Goal: Task Accomplishment & Management: Manage account settings

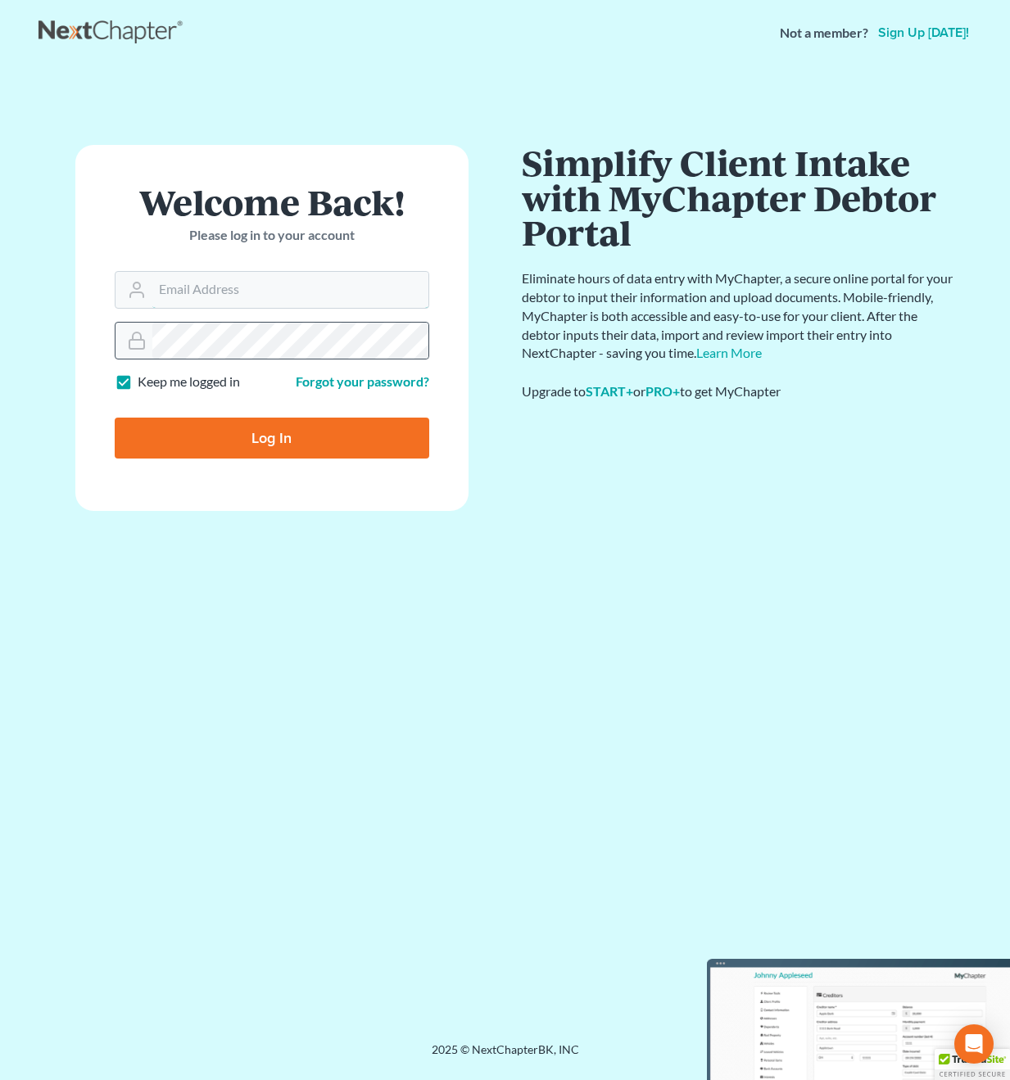
type input "christopher@jenningsandmesser.com"
click at [271, 437] on input "Log In" at bounding box center [272, 438] width 314 height 41
type input "Thinking..."
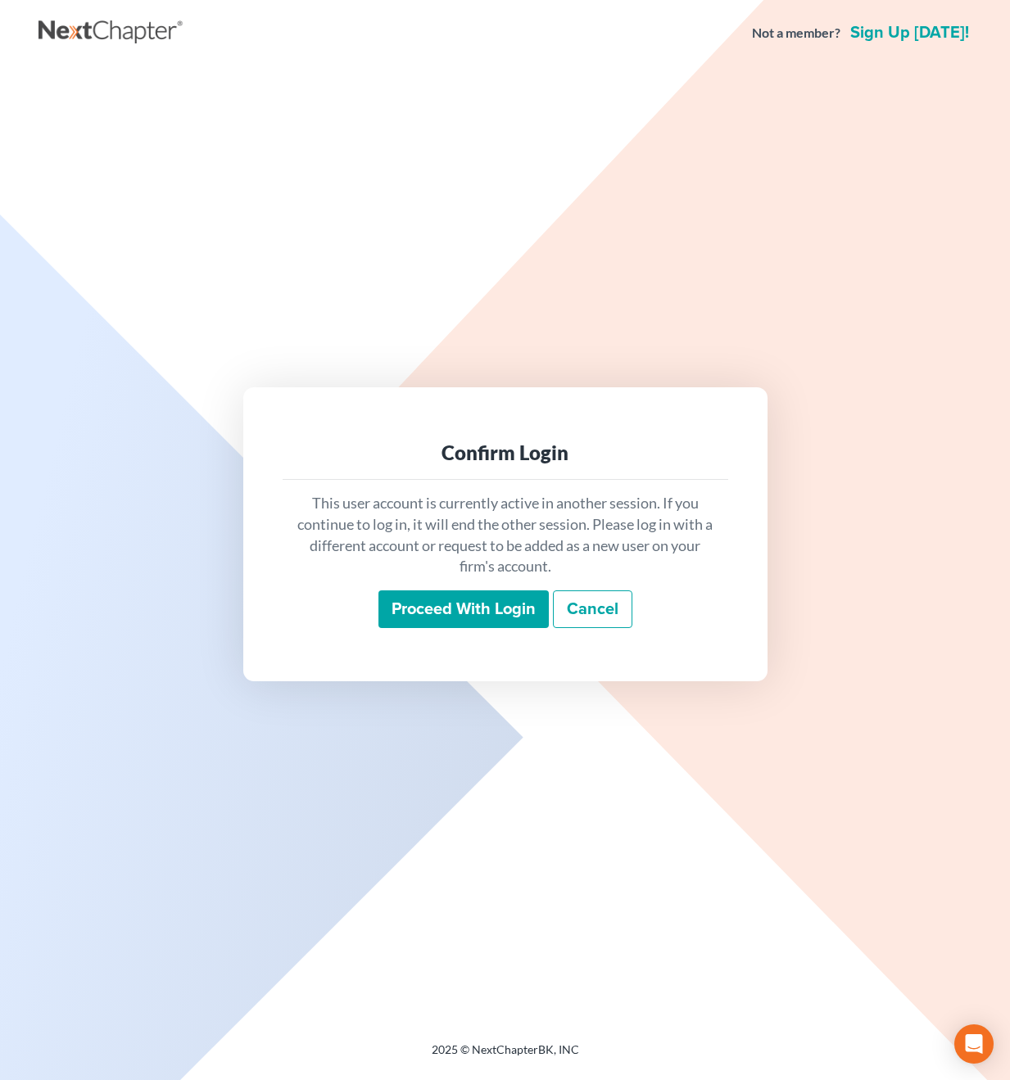
click at [468, 604] on input "Proceed with login" at bounding box center [463, 609] width 170 height 38
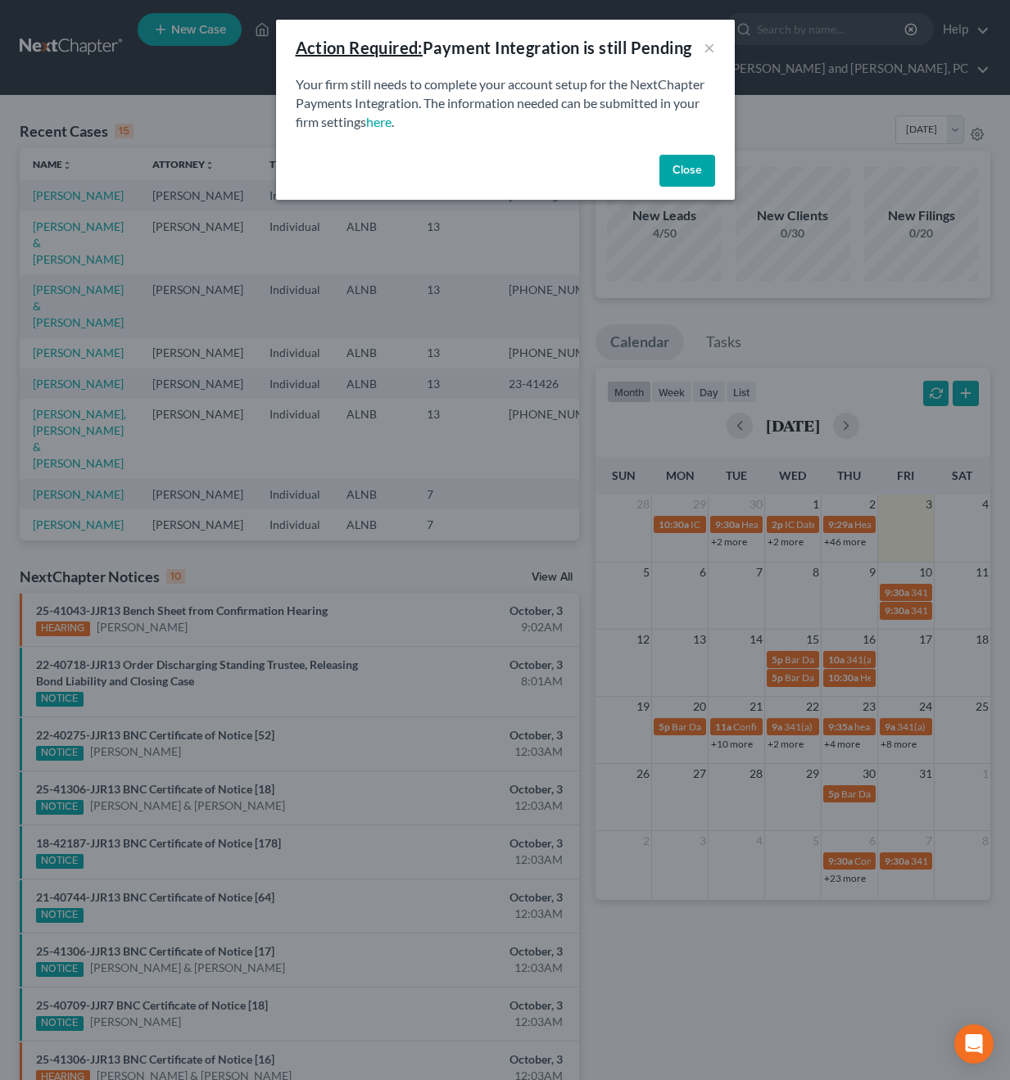
click at [672, 176] on button "Close" at bounding box center [687, 171] width 56 height 33
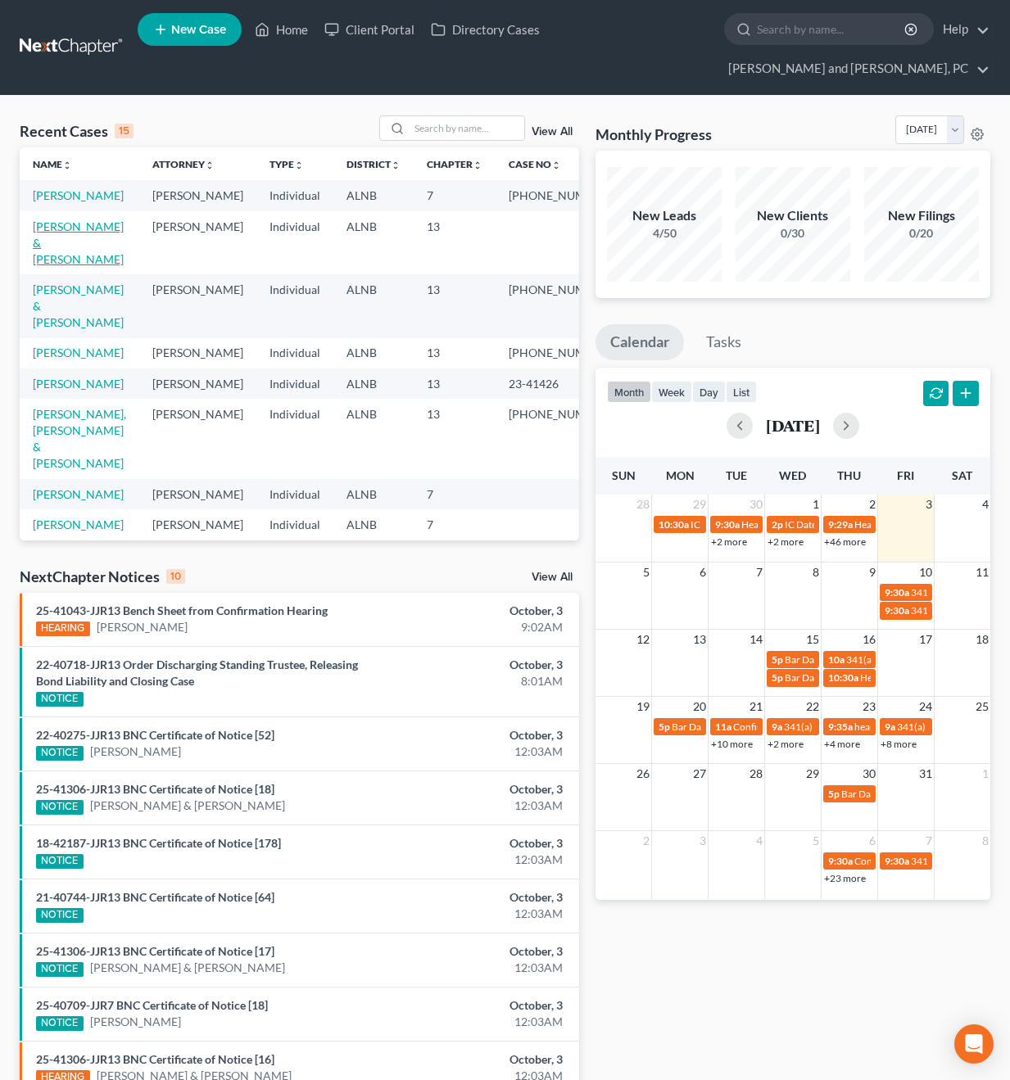
click at [71, 219] on link "[PERSON_NAME] & [PERSON_NAME]" at bounding box center [78, 242] width 91 height 47
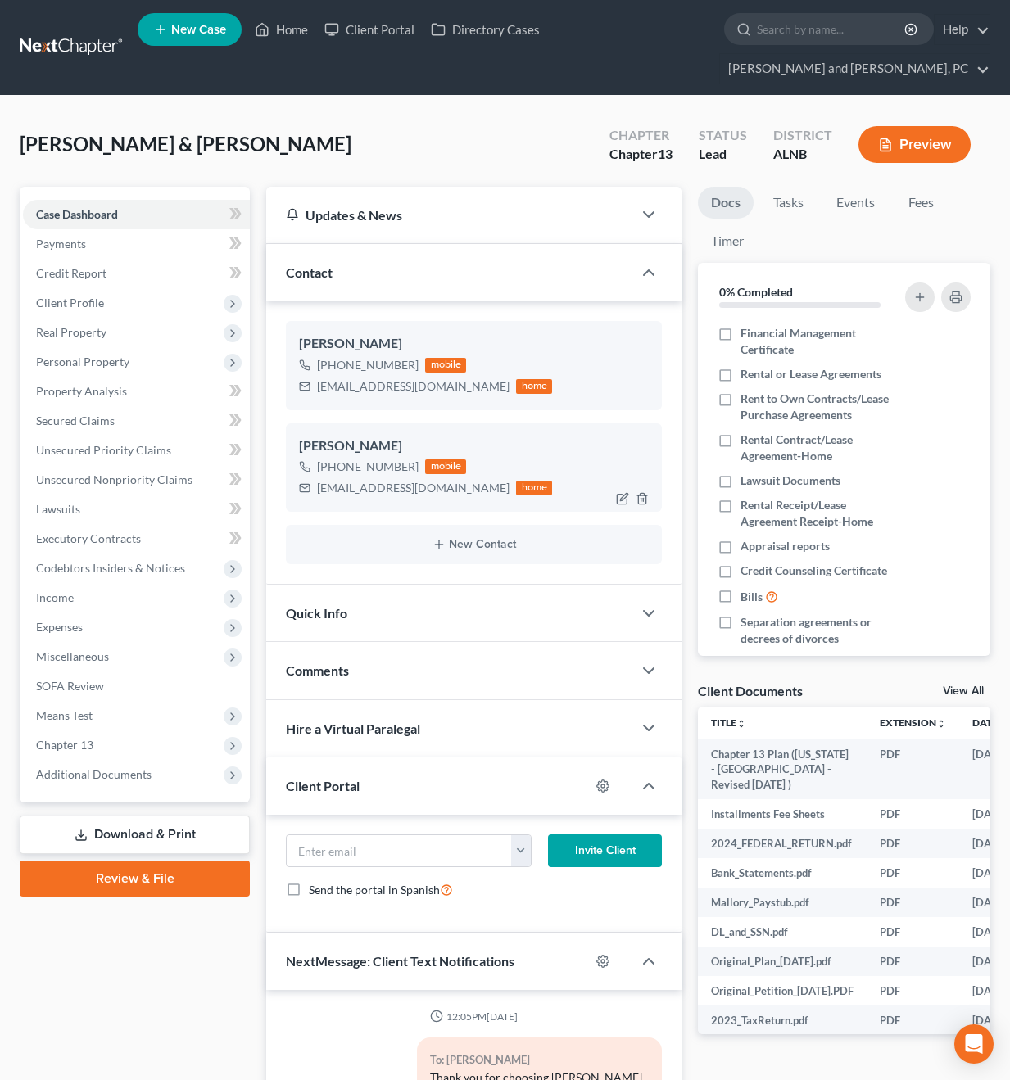
scroll to position [1415, 0]
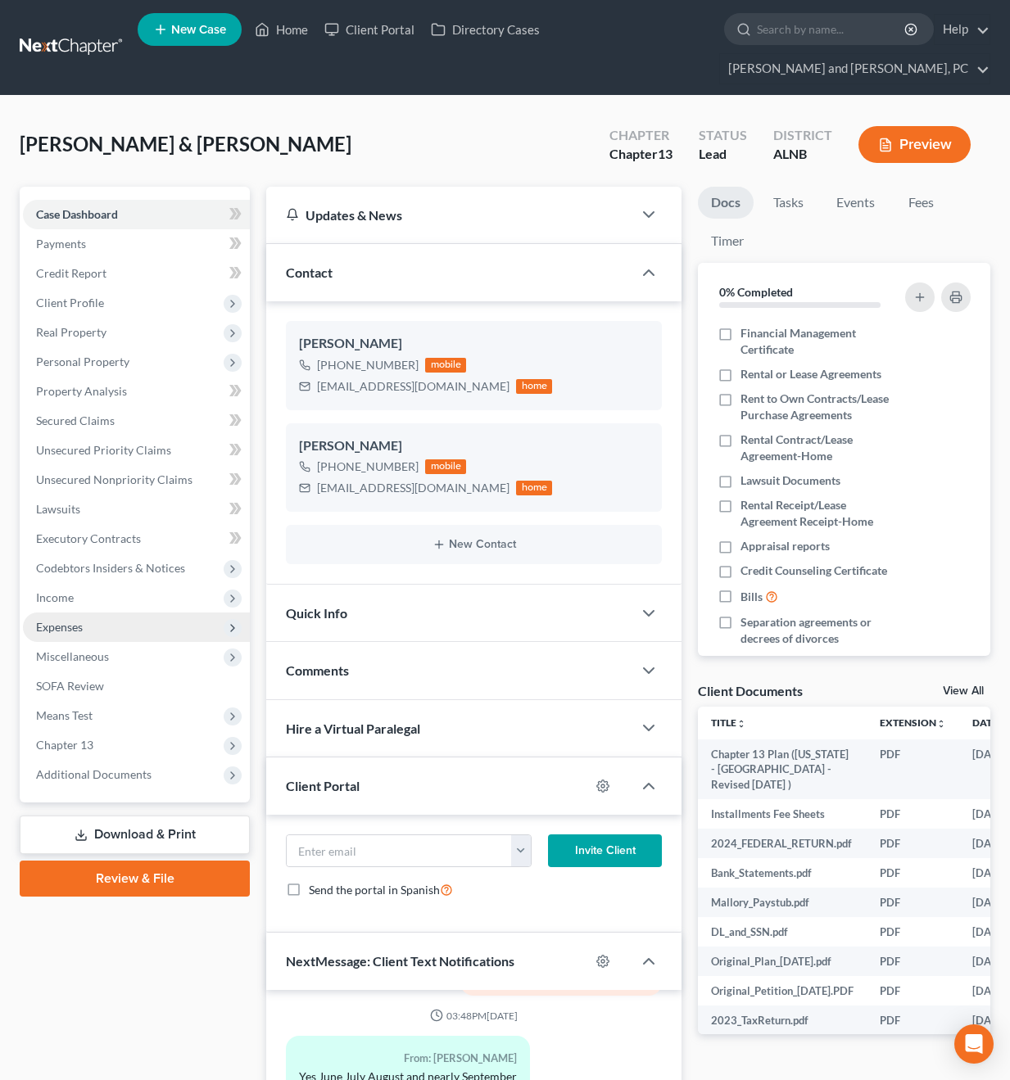
click at [96, 613] on span "Expenses" at bounding box center [136, 627] width 227 height 29
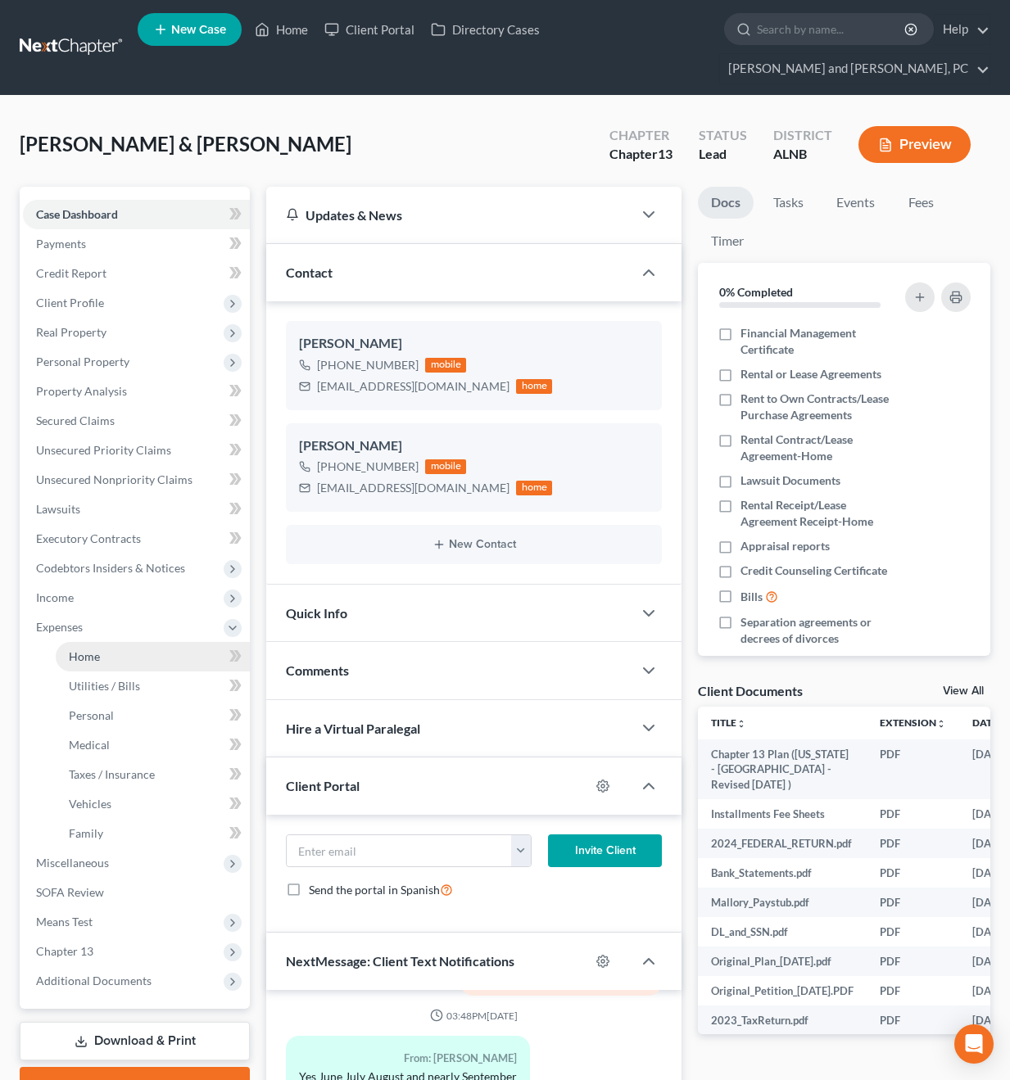
click at [99, 649] on span "Home" at bounding box center [84, 656] width 31 height 14
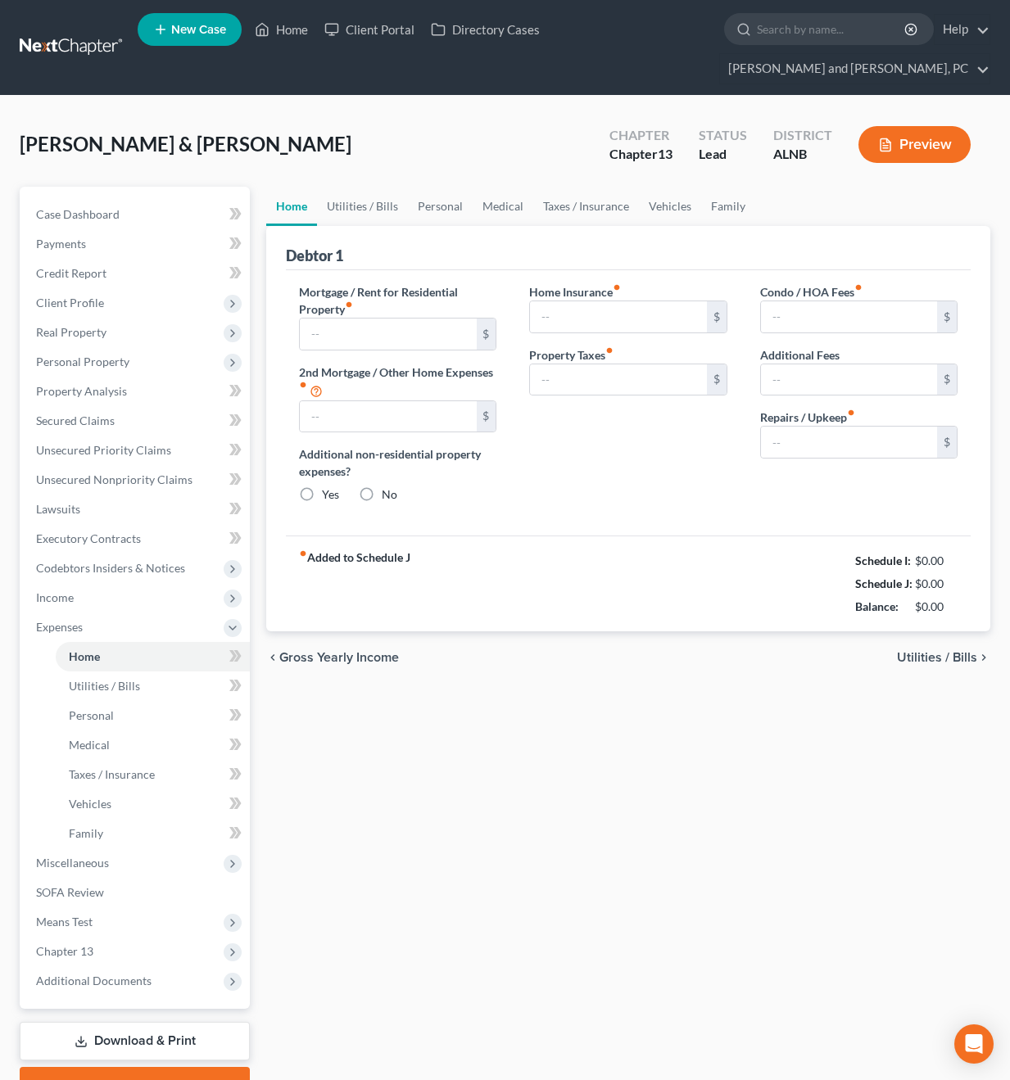
type input "0.00"
radio input "true"
type input "0.00"
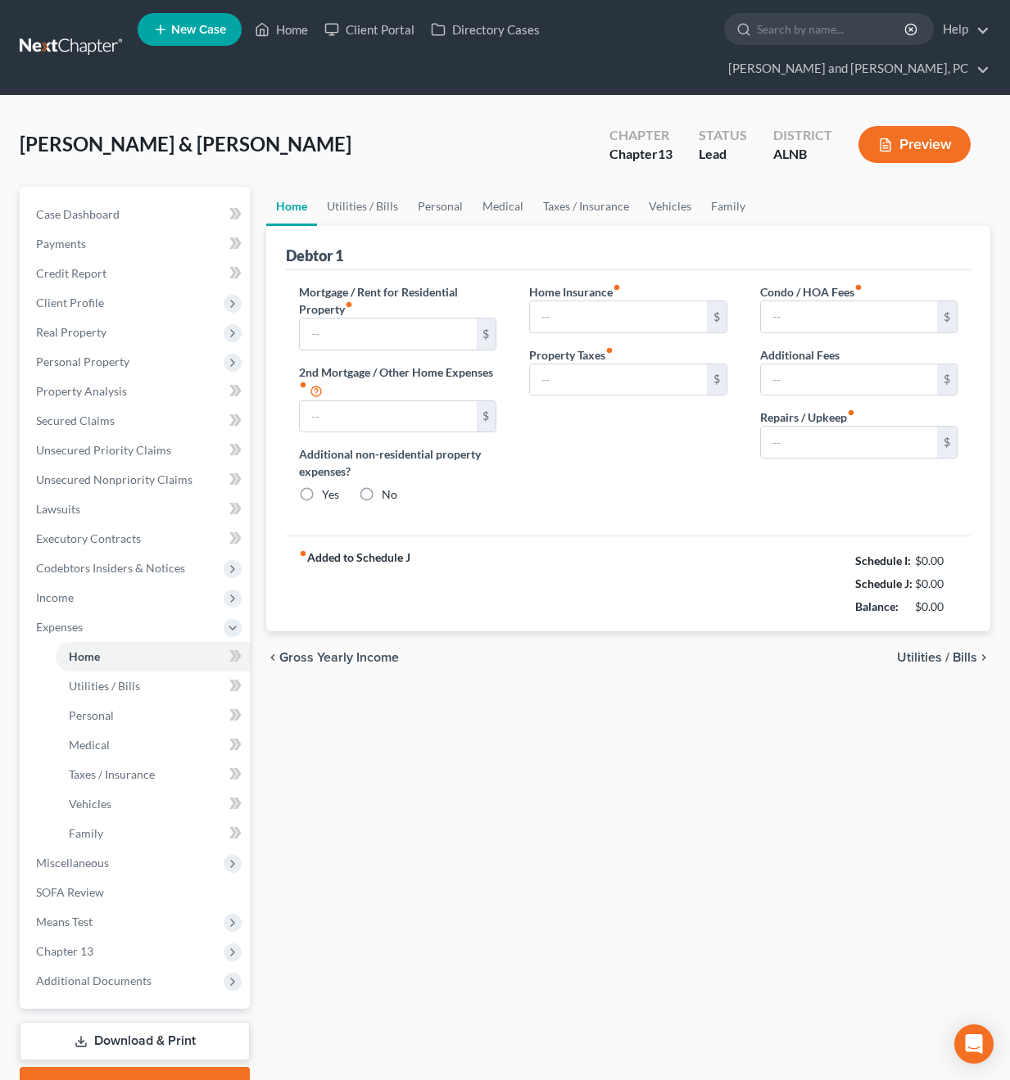
type input "0.00"
type input "150.00"
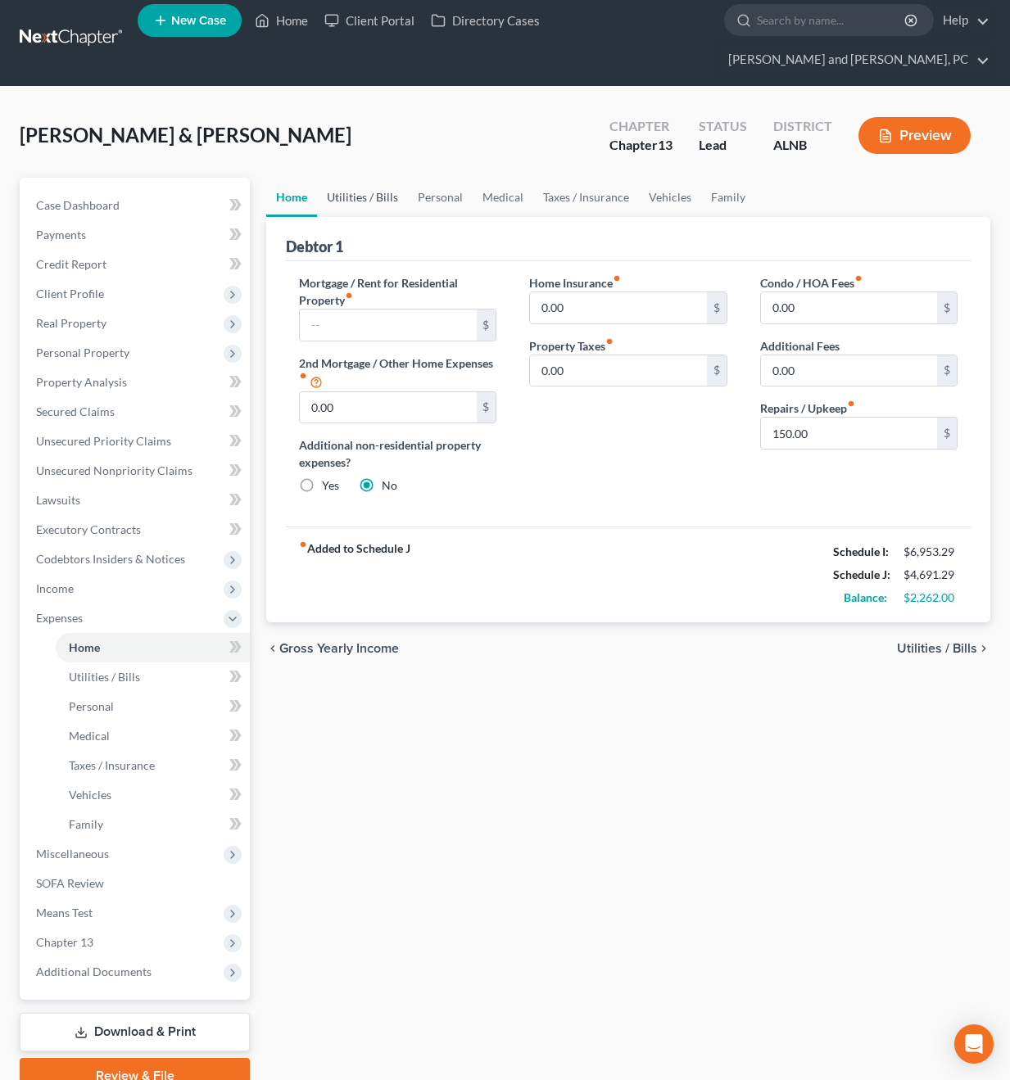
click at [382, 178] on link "Utilities / Bills" at bounding box center [362, 197] width 91 height 39
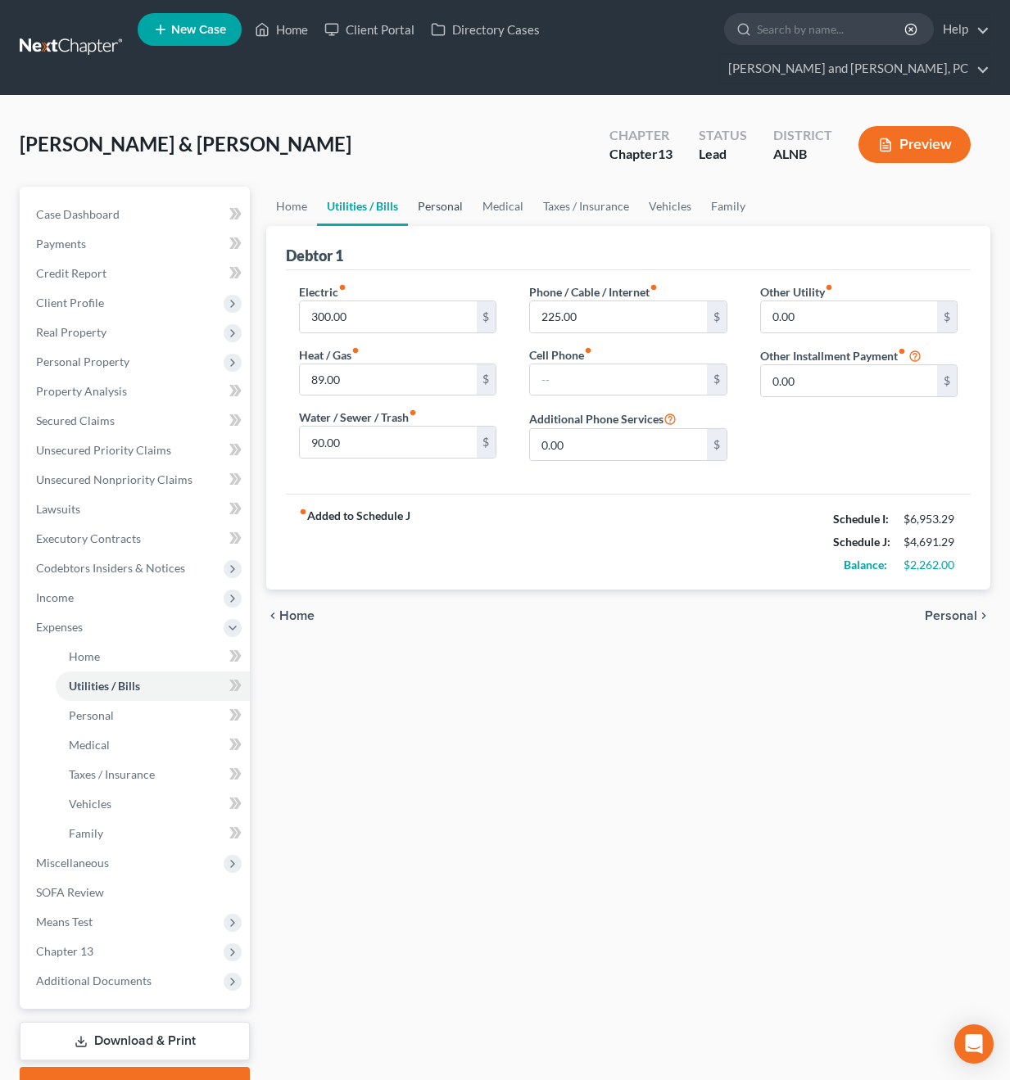
click at [423, 187] on link "Personal" at bounding box center [440, 206] width 65 height 39
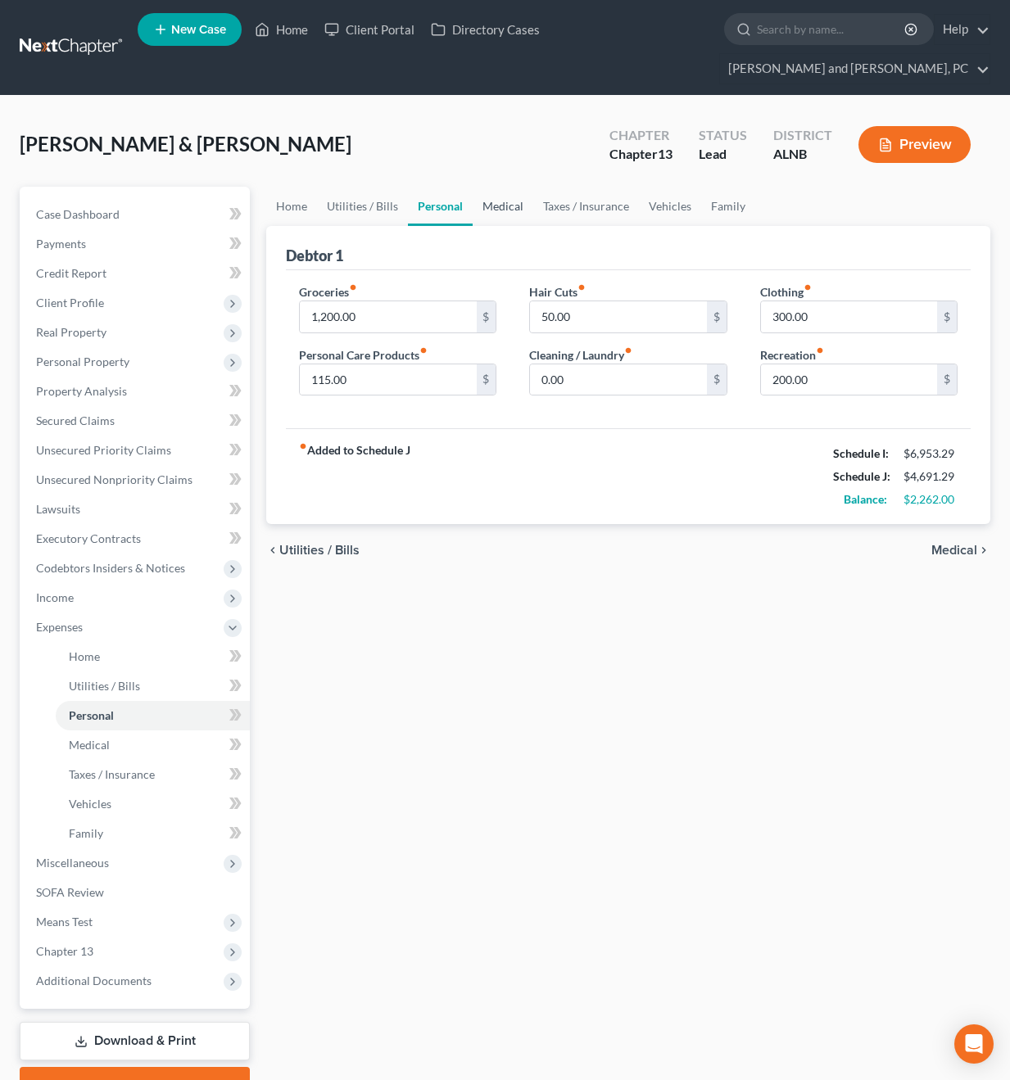
click at [502, 187] on link "Medical" at bounding box center [503, 206] width 61 height 39
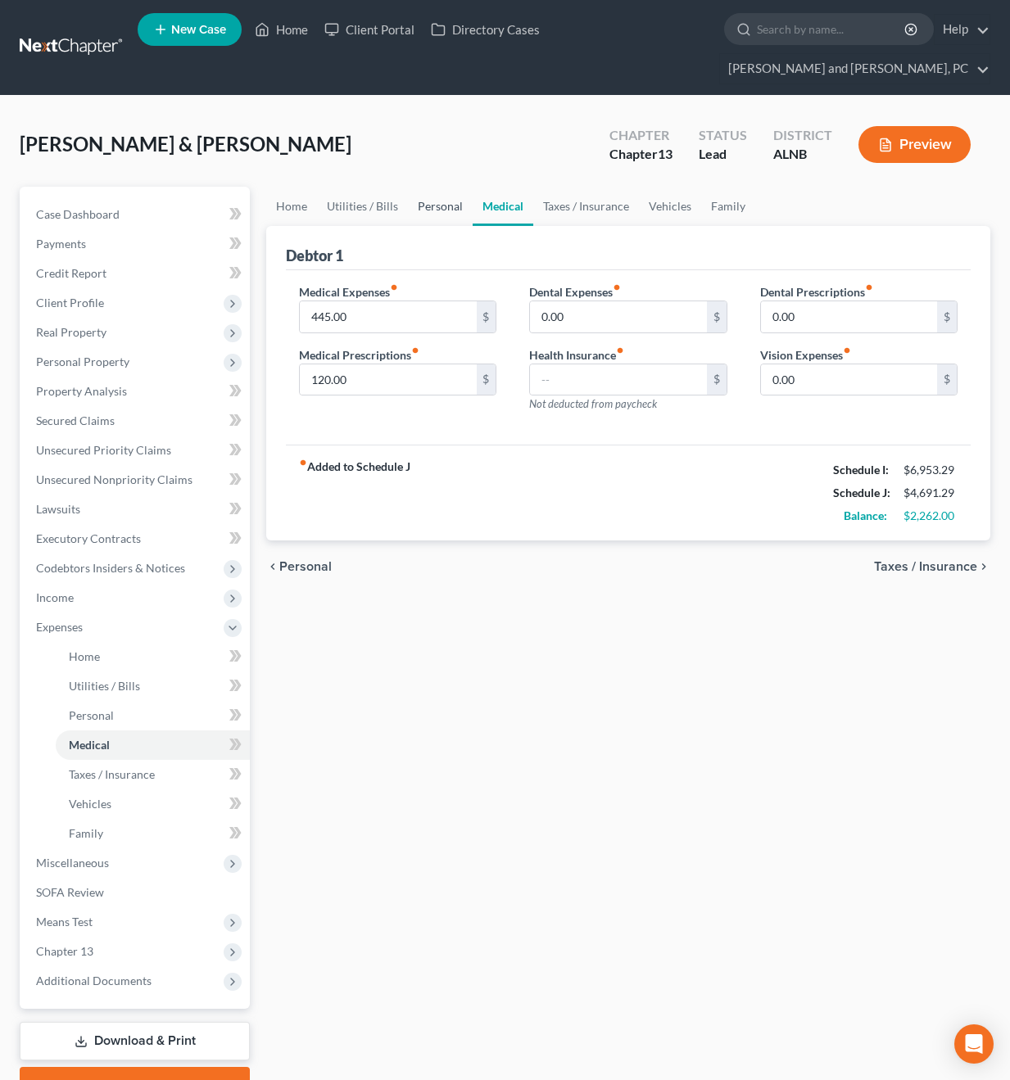
click at [433, 187] on link "Personal" at bounding box center [440, 206] width 65 height 39
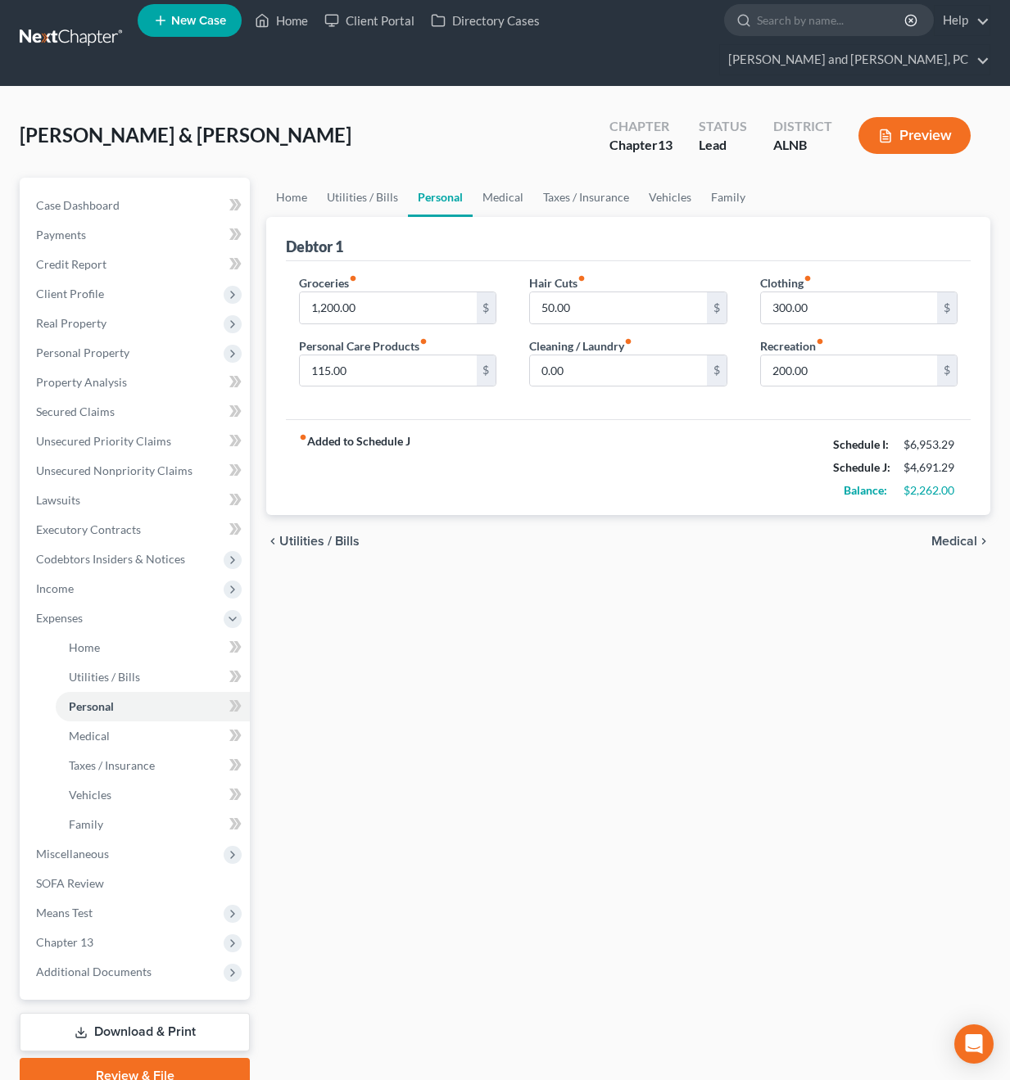
scroll to position [11, 0]
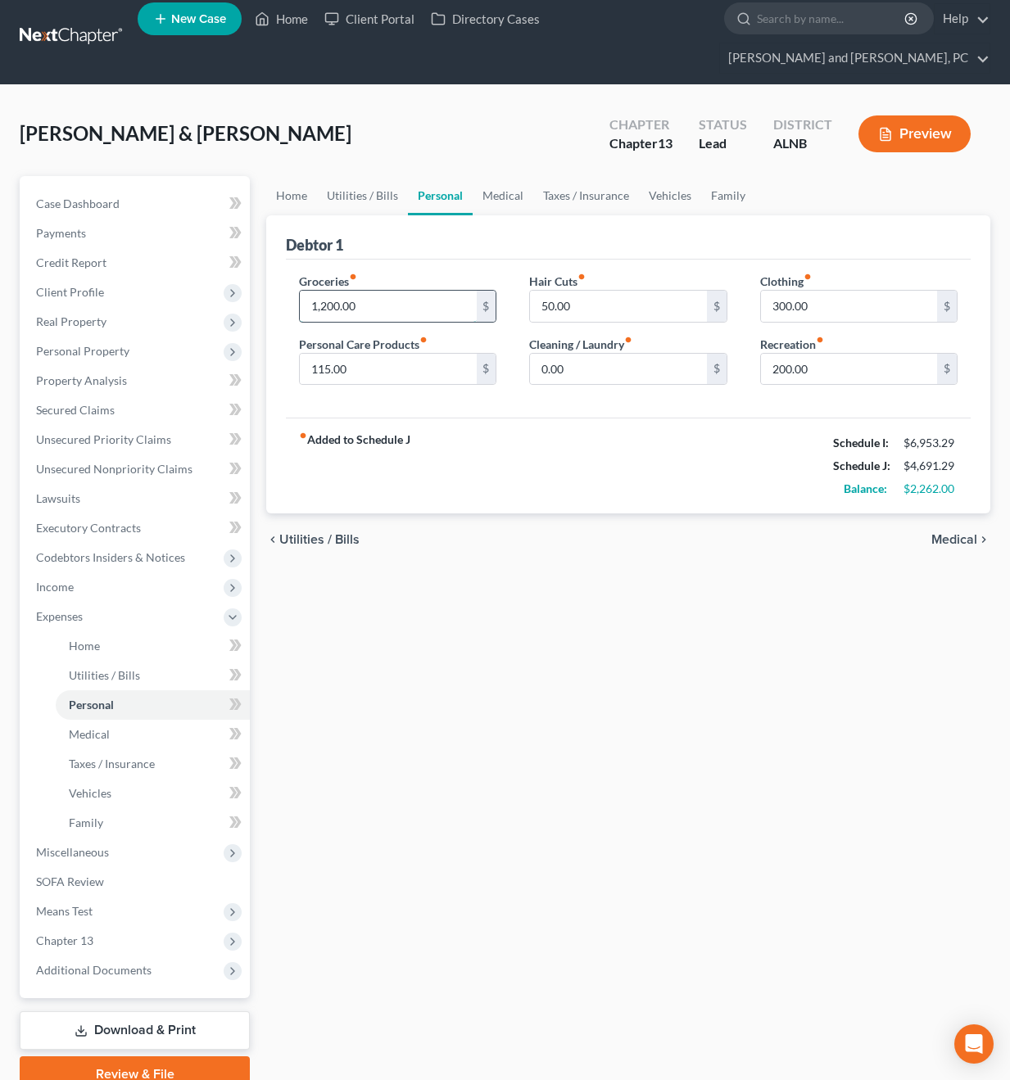
click at [374, 291] on input "1,200.00" at bounding box center [388, 306] width 176 height 31
type input "1,400"
click at [376, 176] on link "Utilities / Bills" at bounding box center [362, 195] width 91 height 39
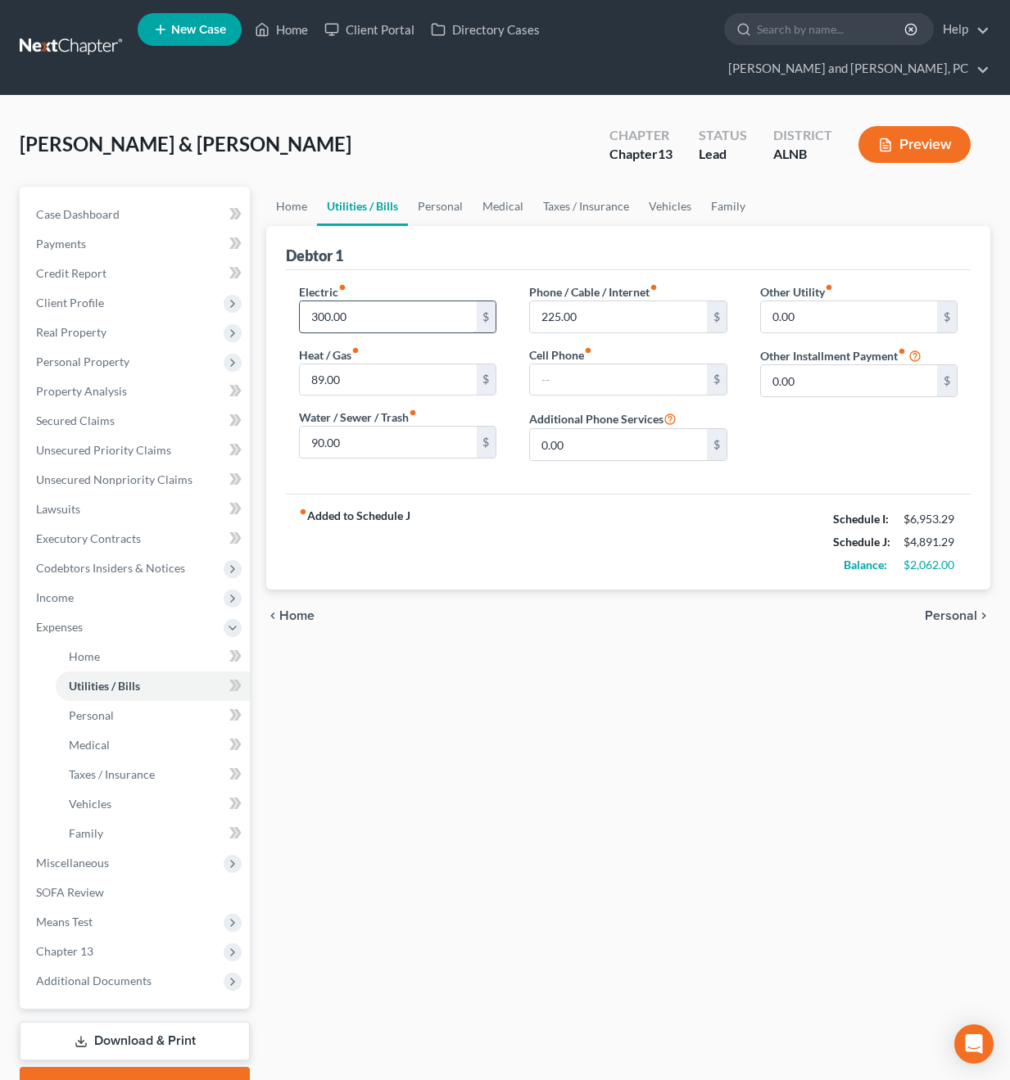
click at [376, 301] on input "300.00" at bounding box center [388, 316] width 176 height 31
click at [376, 301] on input "350" at bounding box center [388, 316] width 176 height 31
type input "350.00"
click at [79, 944] on span "Chapter 13" at bounding box center [64, 951] width 57 height 14
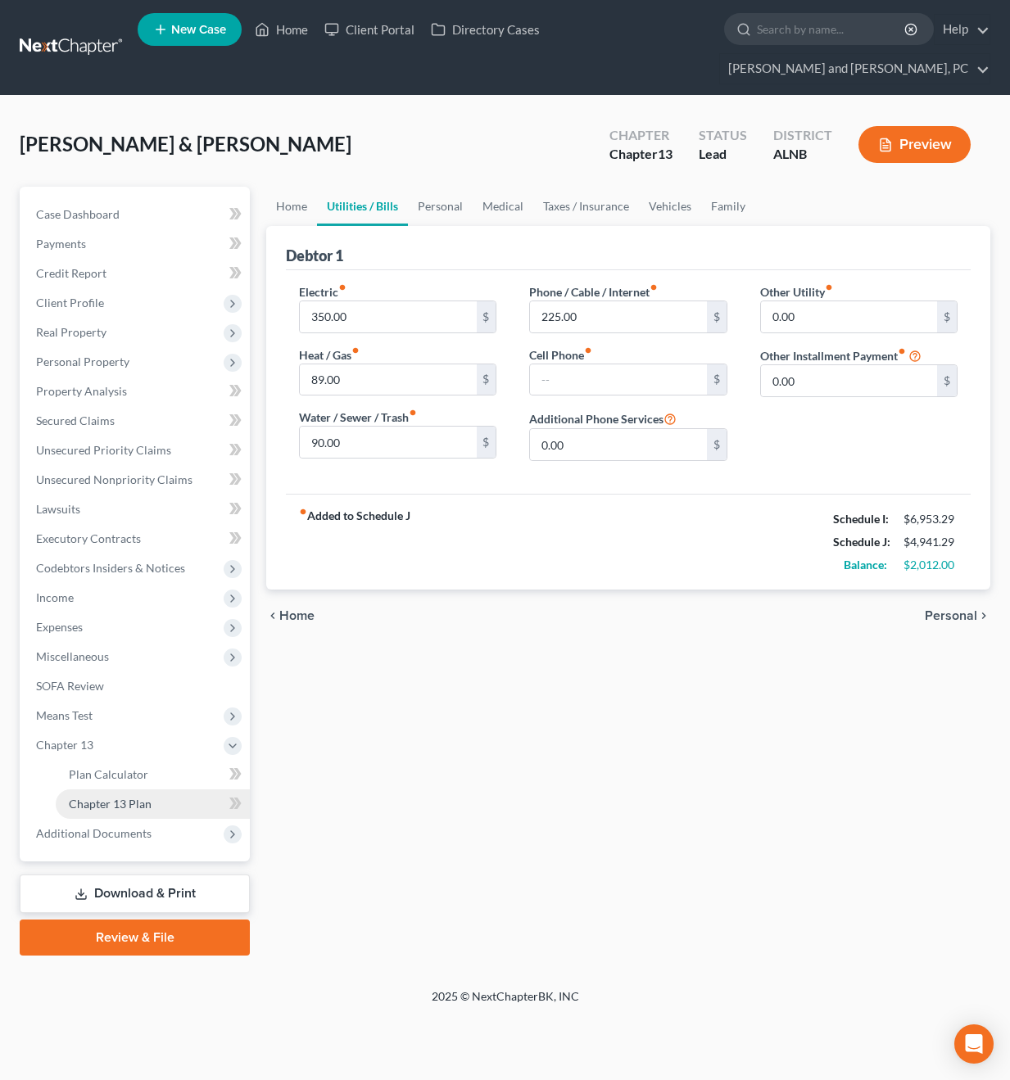
click at [123, 797] on span "Chapter 13 Plan" at bounding box center [110, 804] width 83 height 14
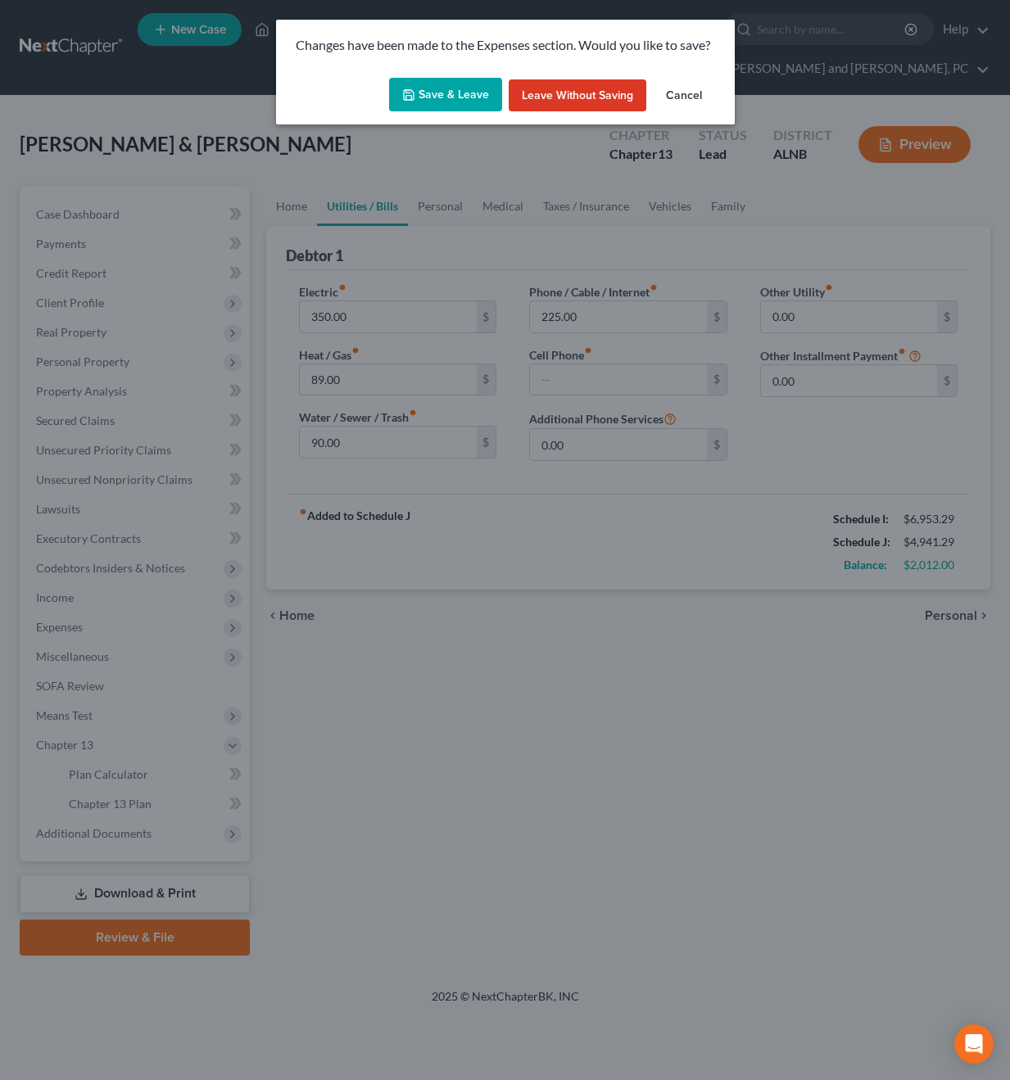
click at [454, 90] on button "Save & Leave" at bounding box center [445, 95] width 113 height 34
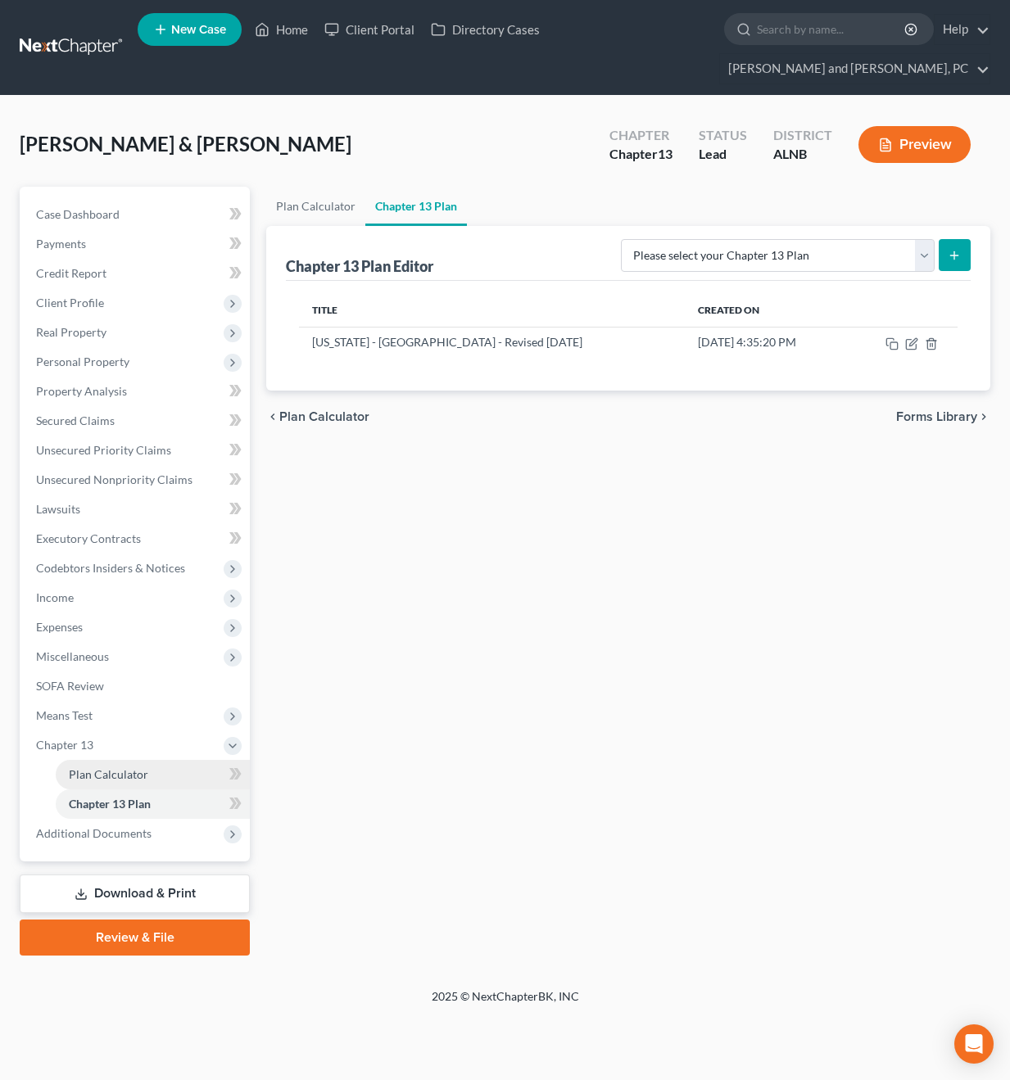
click at [119, 767] on span "Plan Calculator" at bounding box center [108, 774] width 79 height 14
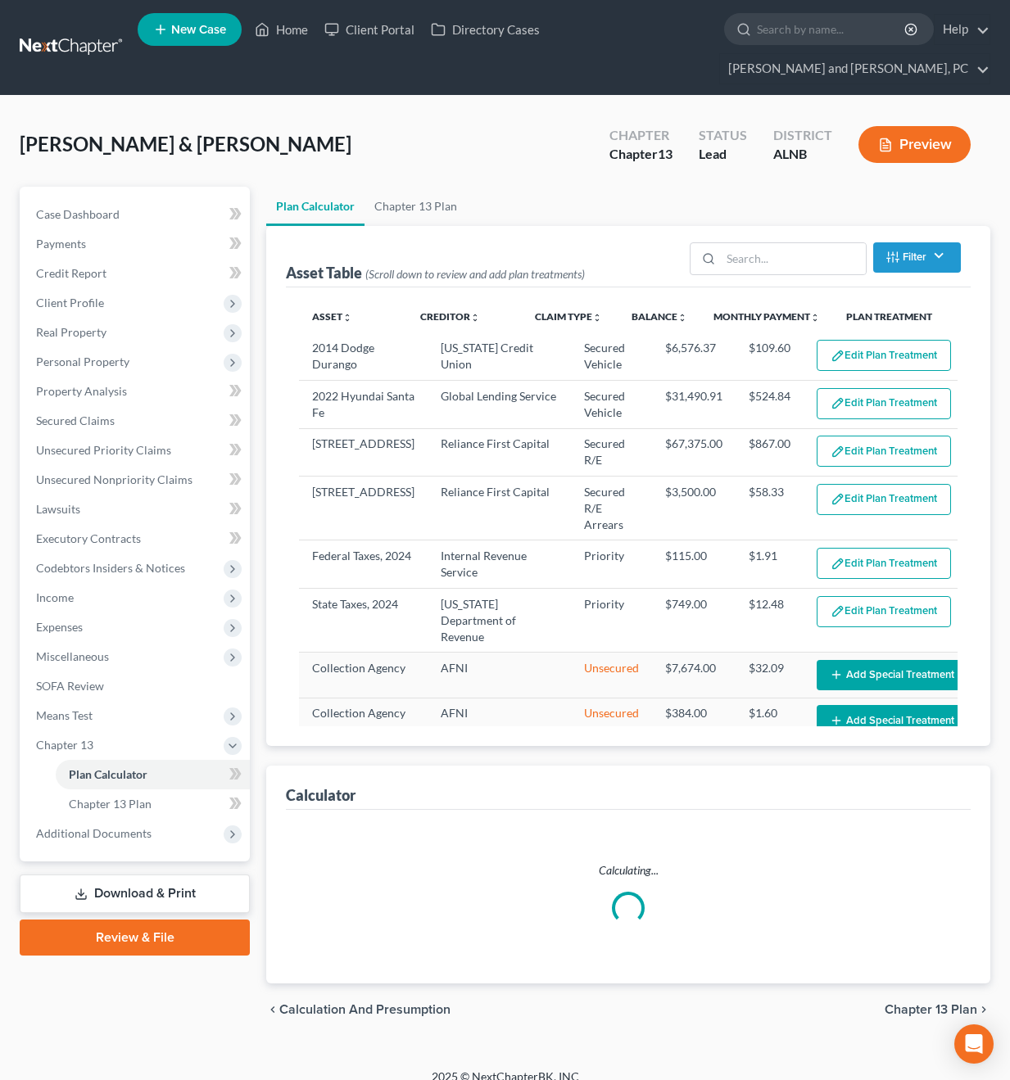
select select "59"
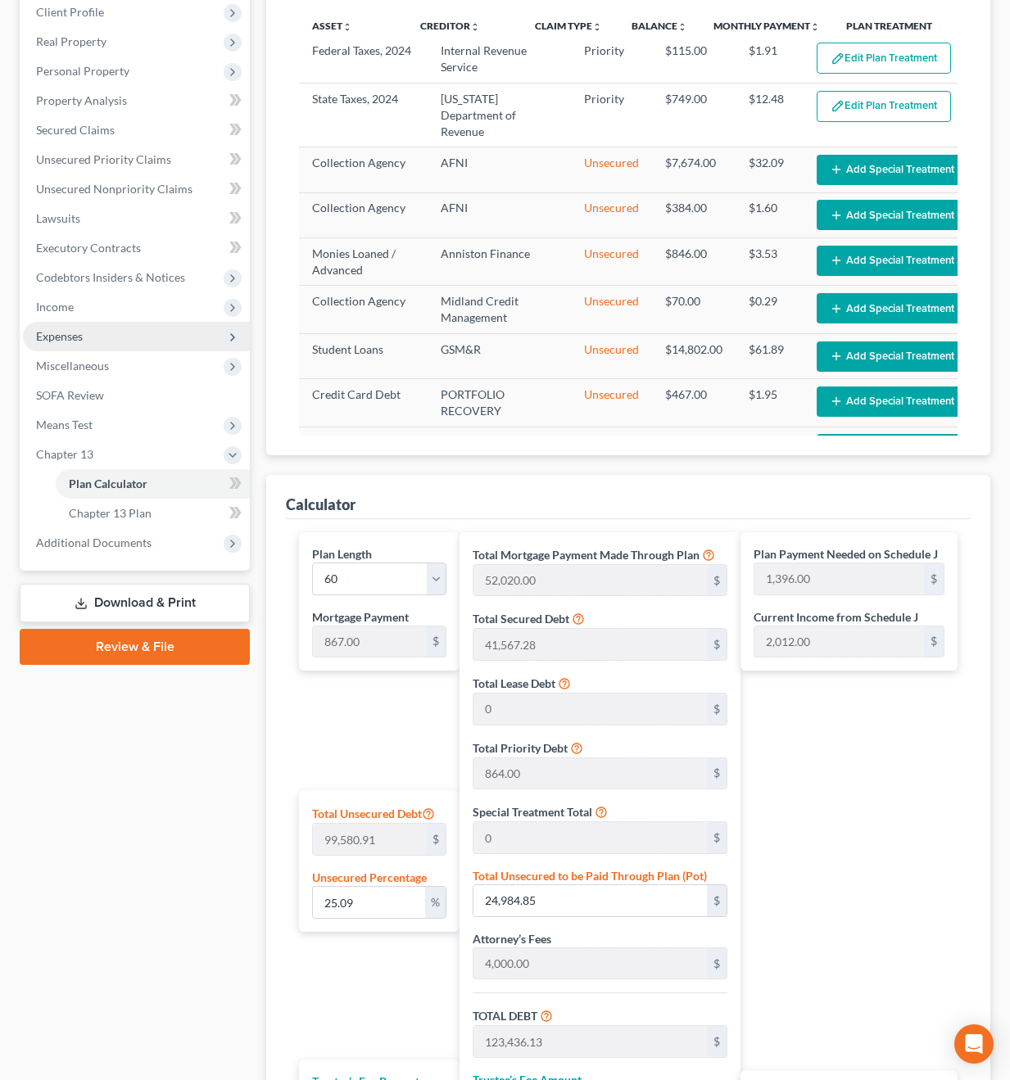
scroll to position [295, 0]
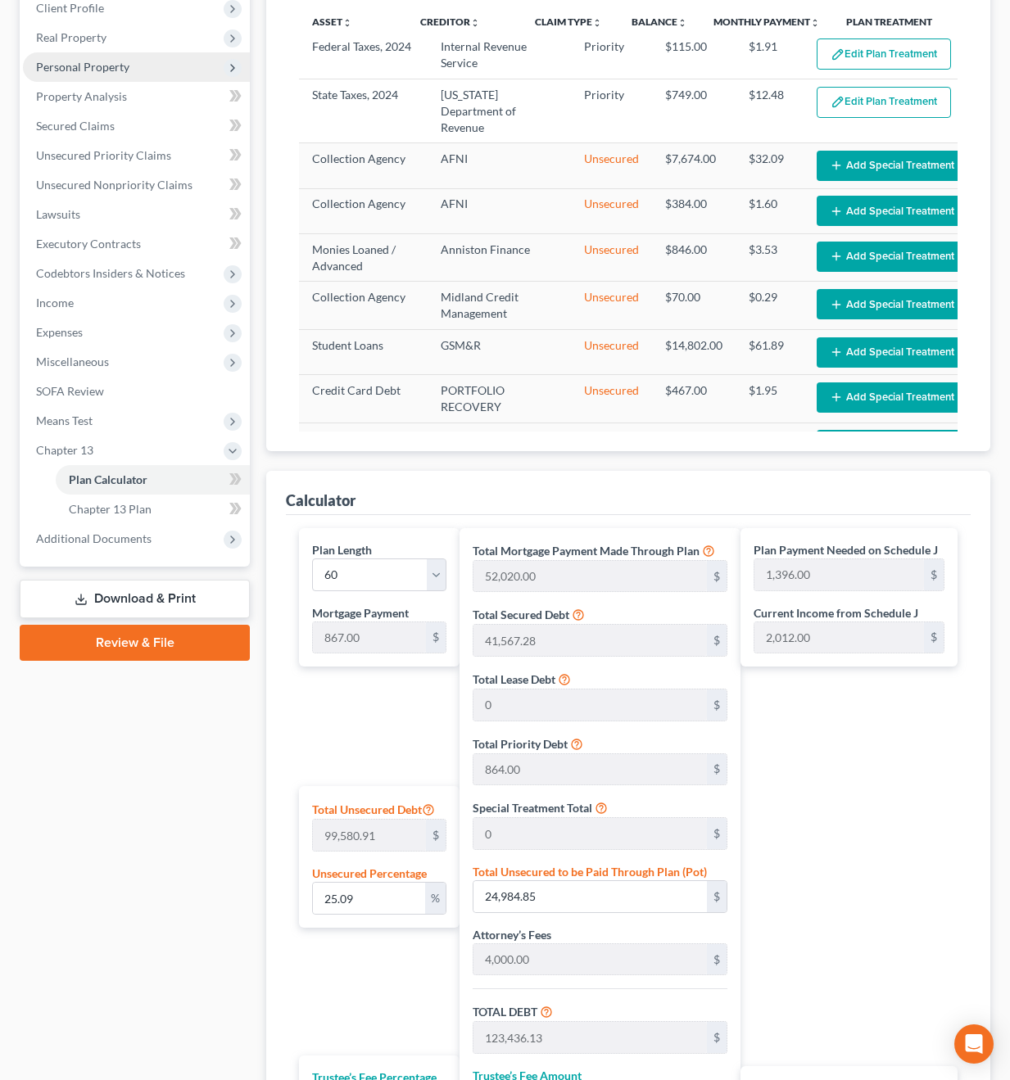
drag, startPoint x: 136, startPoint y: 320, endPoint x: 205, endPoint y: 22, distance: 305.9
click at [151, 230] on ul "Case Dashboard Payments Invoices Payments Payments Credit Report Client Profile" at bounding box center [136, 229] width 227 height 649
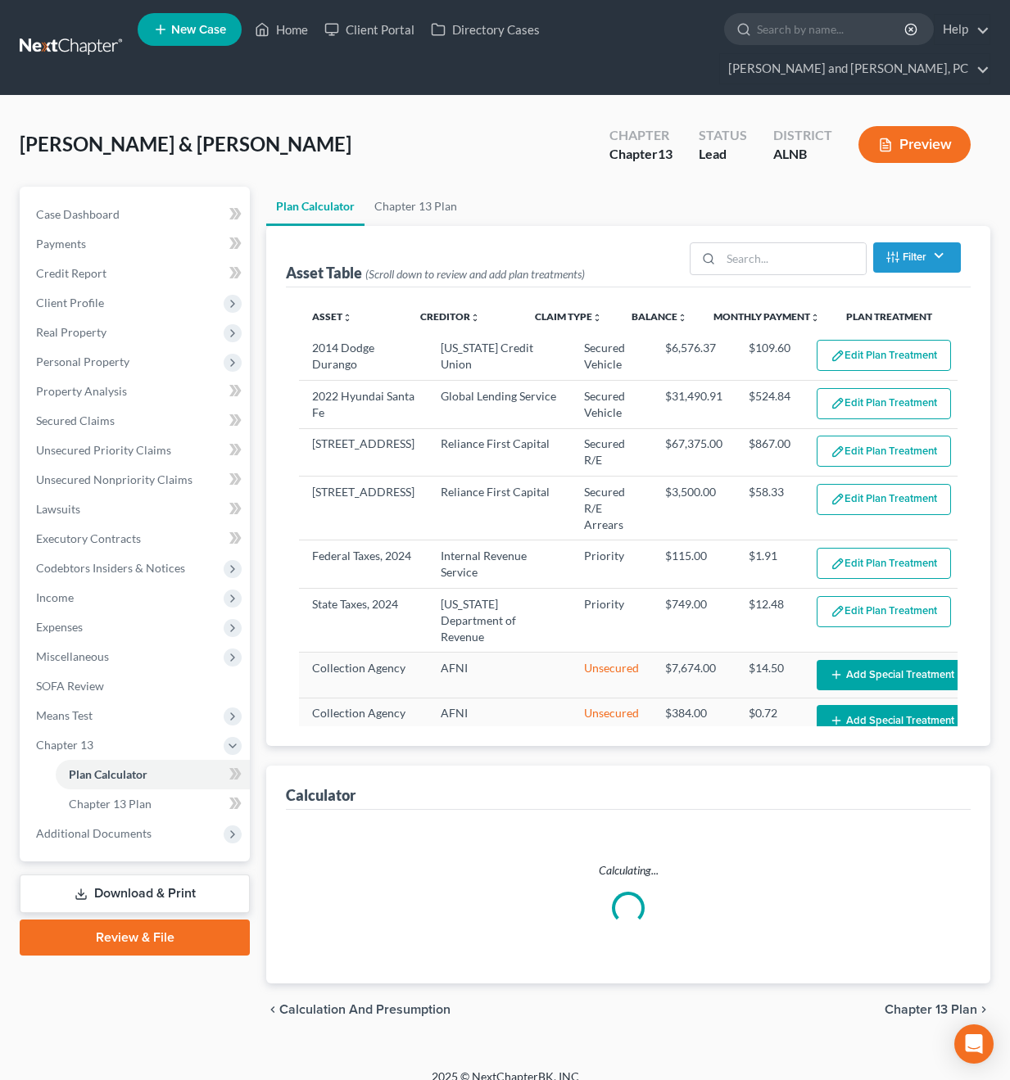
select select "59"
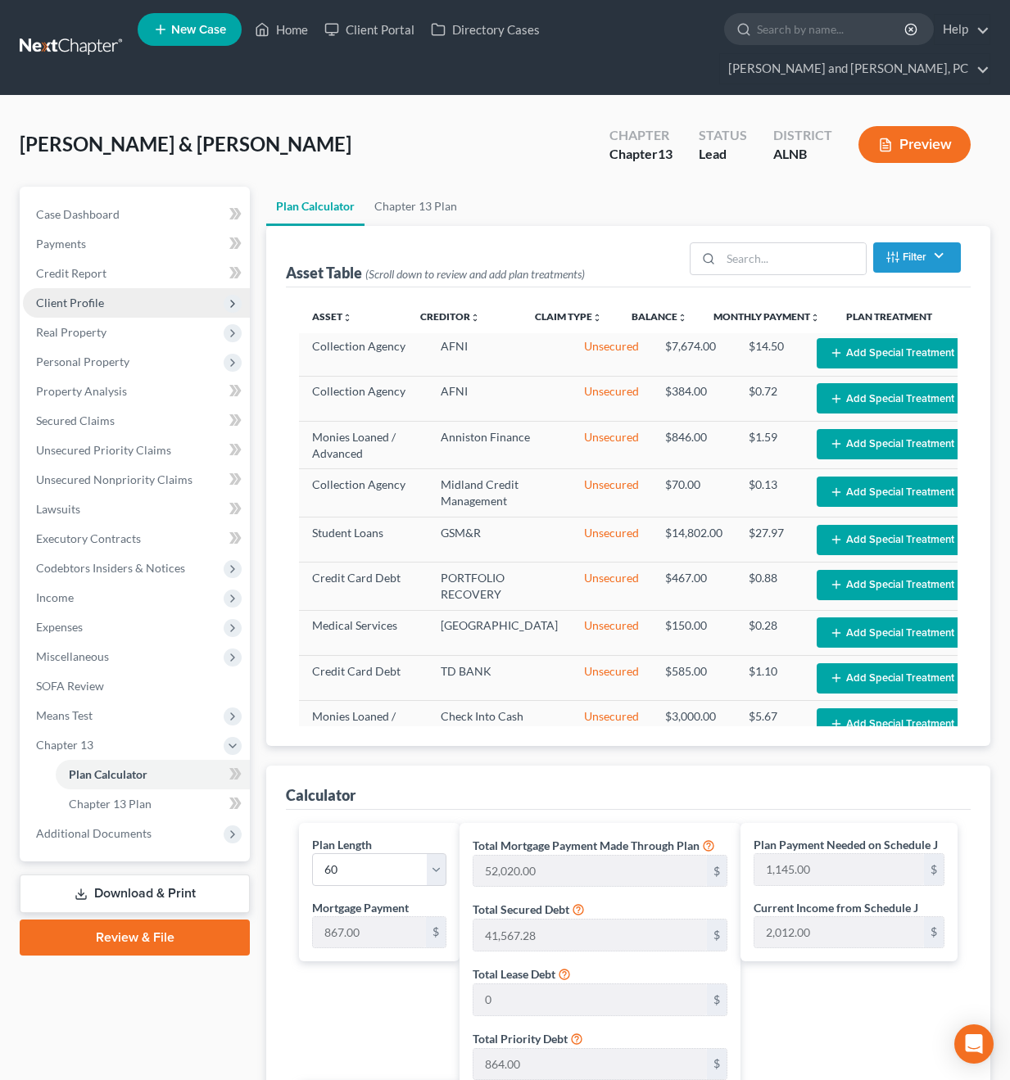
click at [86, 296] on span "Client Profile" at bounding box center [70, 303] width 68 height 14
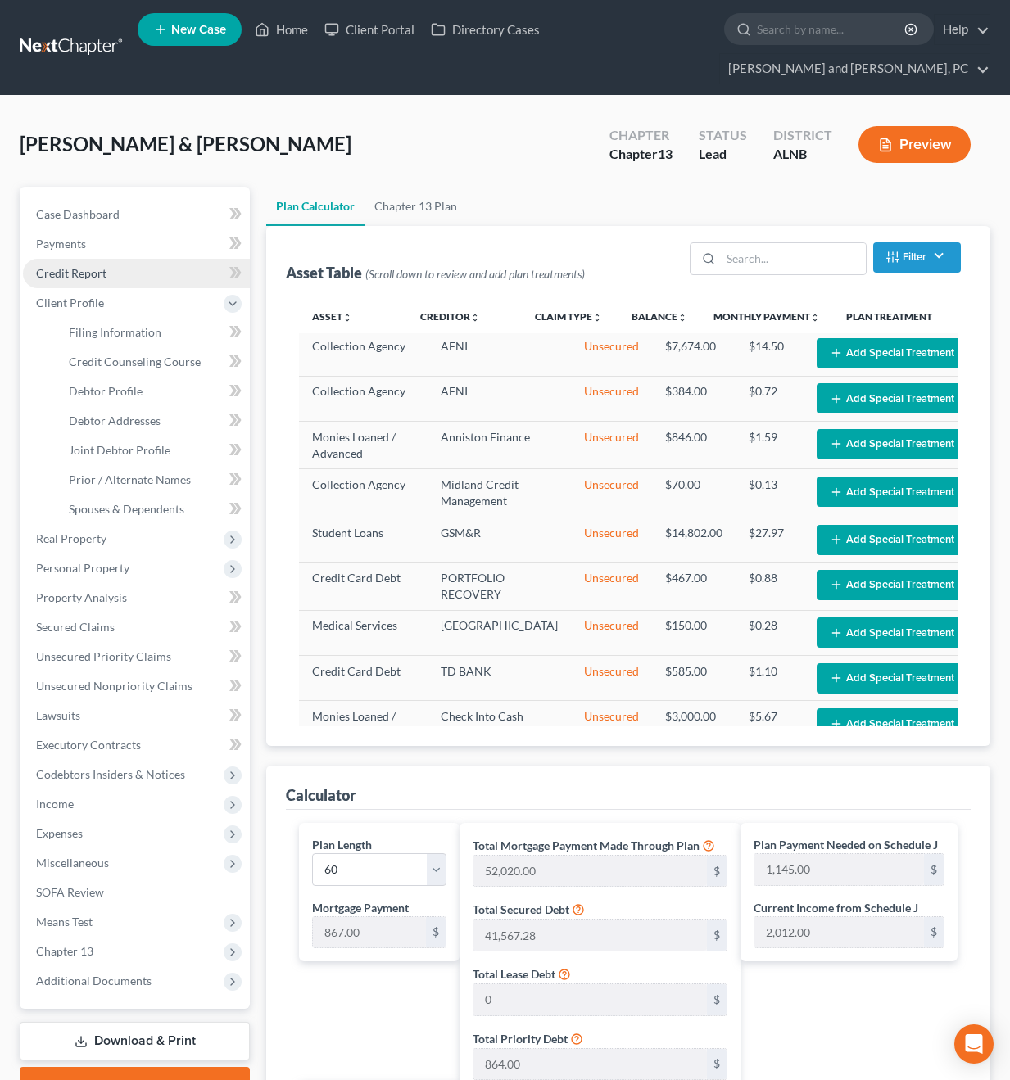
click at [88, 259] on link "Credit Report" at bounding box center [136, 273] width 227 height 29
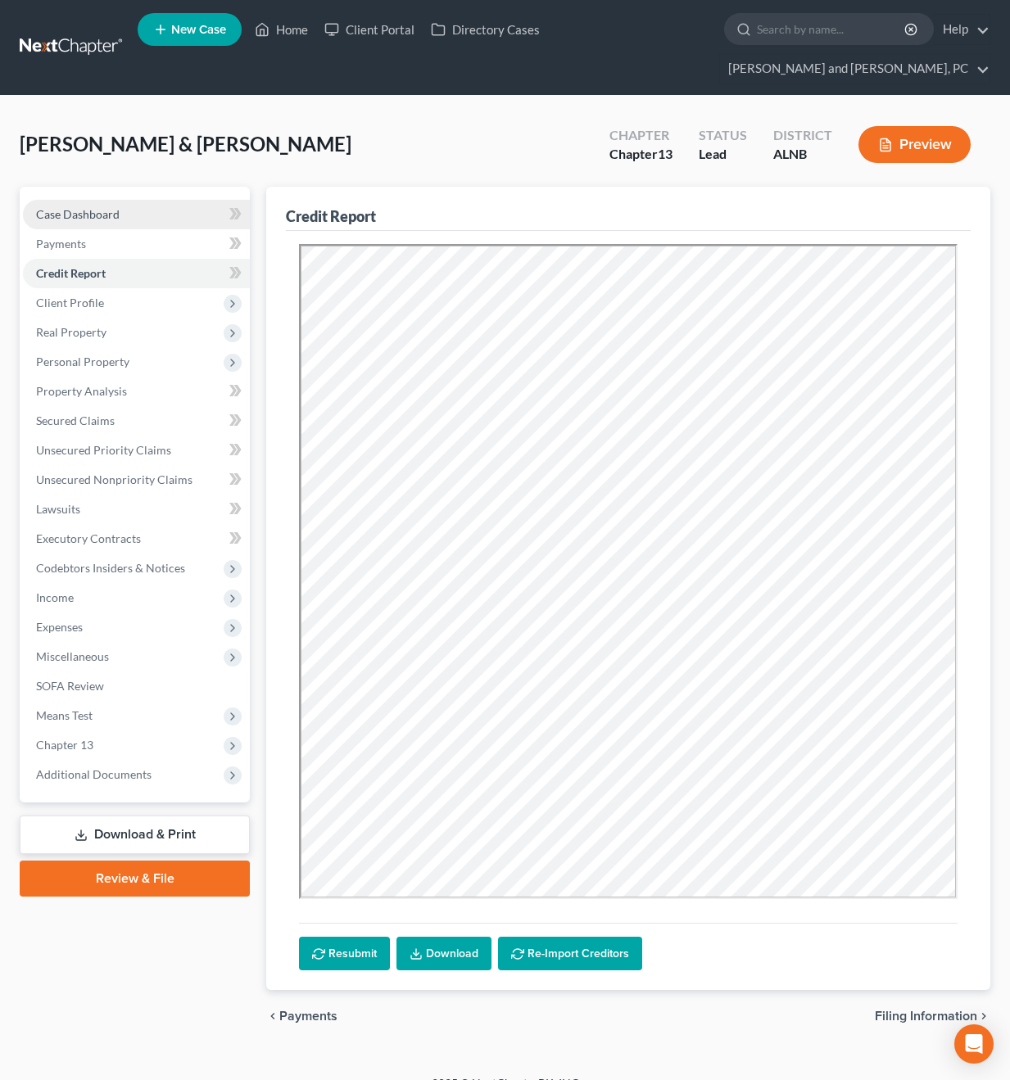
click at [94, 200] on link "Case Dashboard" at bounding box center [136, 214] width 227 height 29
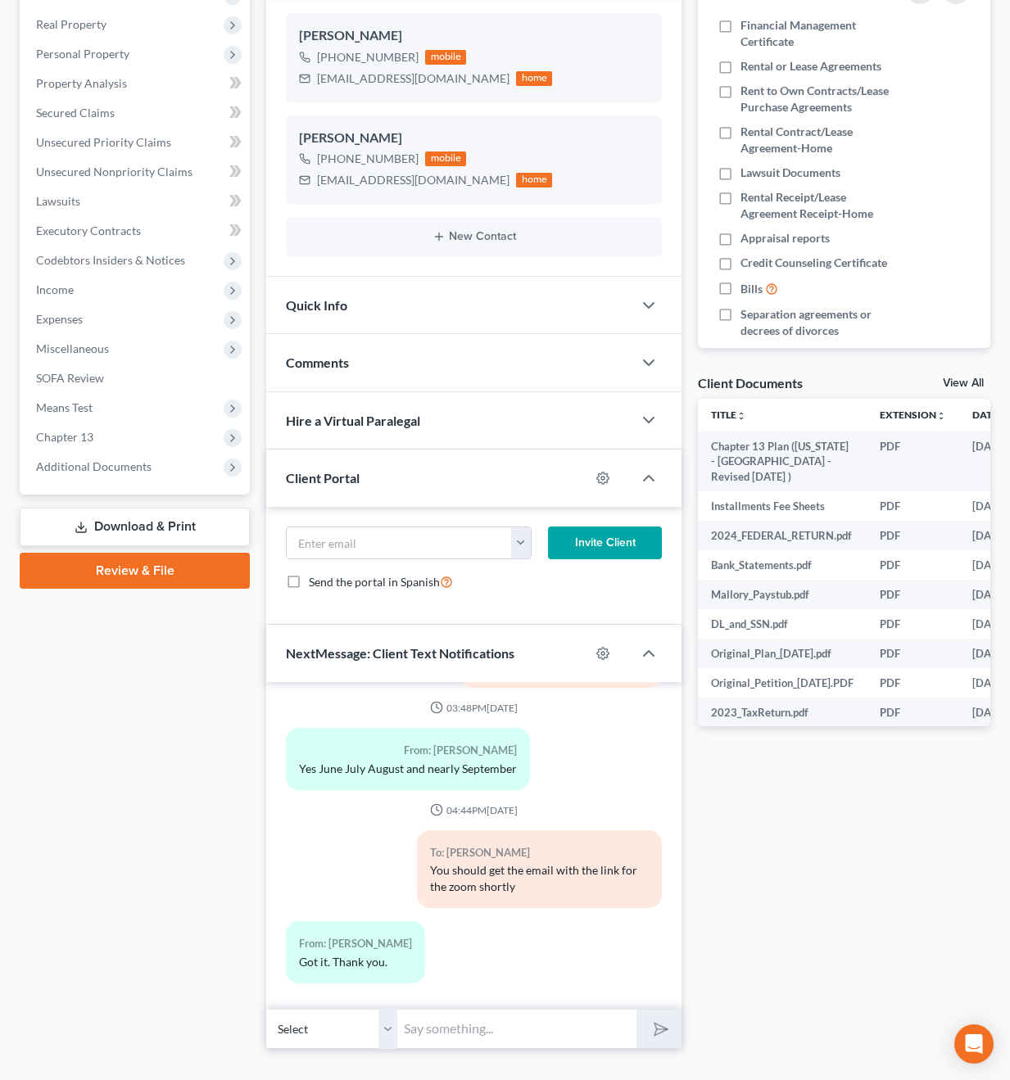
scroll to position [307, 0]
click at [361, 1010] on select "Select [PHONE_NUMBER] - [PERSON_NAME] [PHONE_NUMBER] - [PERSON_NAME]" at bounding box center [331, 1030] width 131 height 40
click at [419, 1010] on input "text" at bounding box center [516, 1030] width 239 height 40
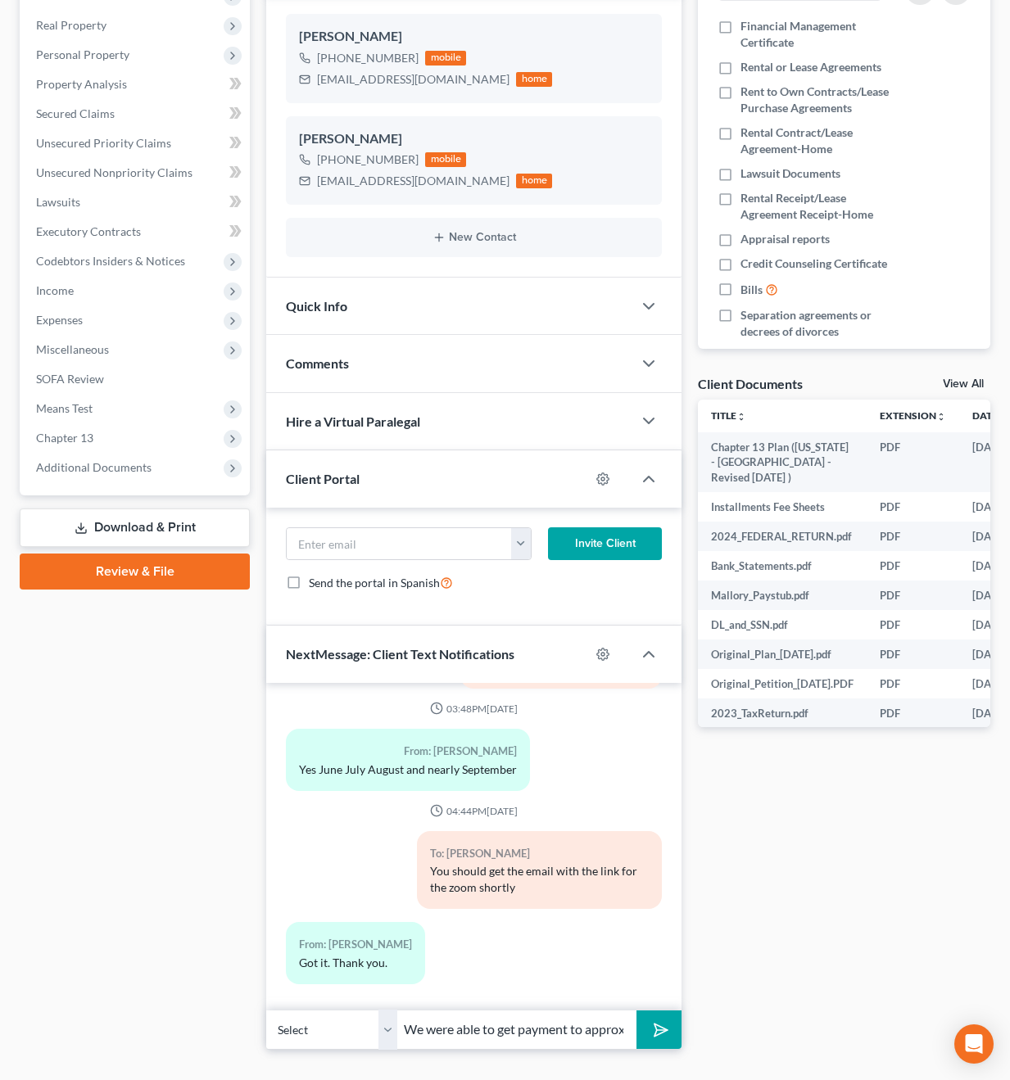
click at [446, 1010] on input "We were able to get payment to approx $929 bil-weekly which is only about $95 m…" at bounding box center [516, 1030] width 239 height 40
type input "We were able to get payment to approx $929 bil-weekly which is only about $95 m…"
click at [669, 1011] on button "submit" at bounding box center [658, 1030] width 45 height 38
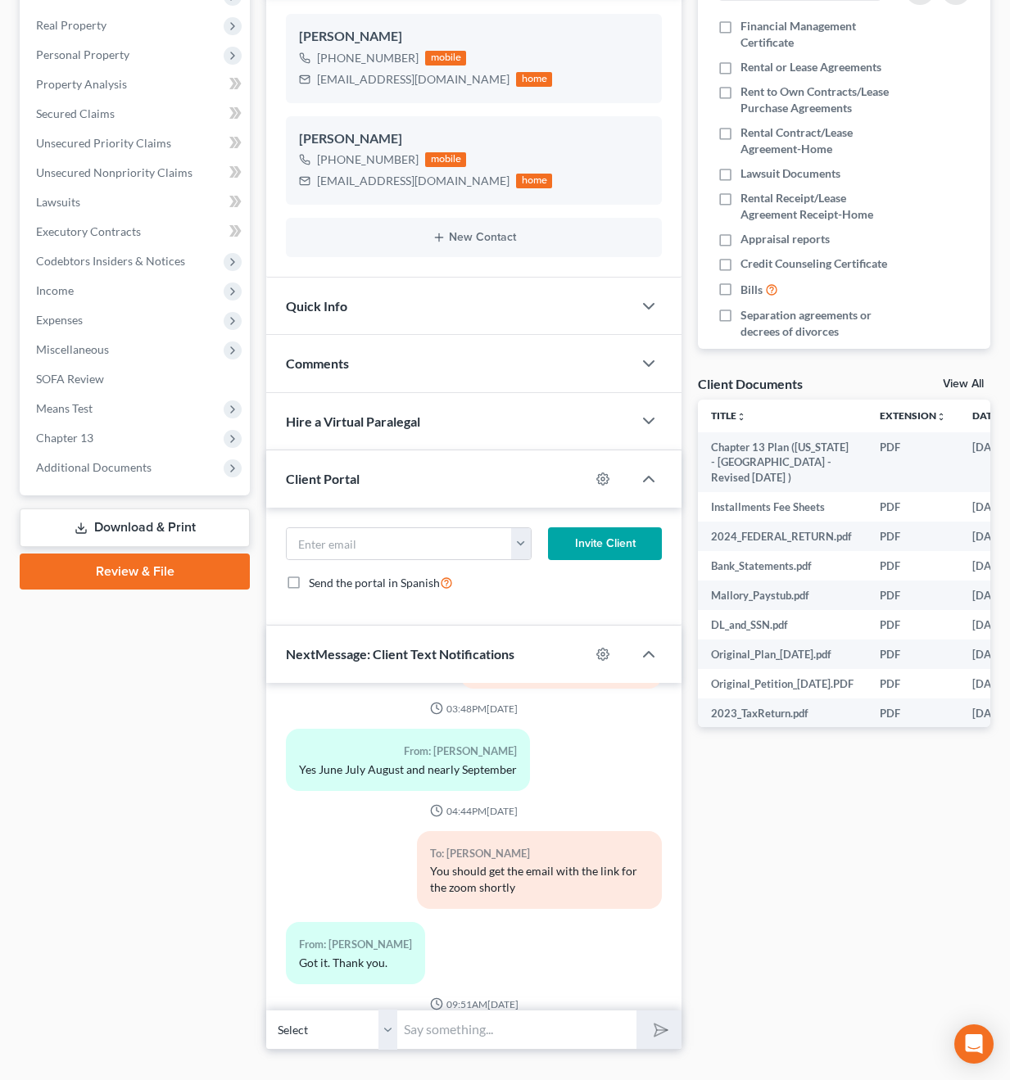
scroll to position [1566, 0]
